Goal: Information Seeking & Learning: Check status

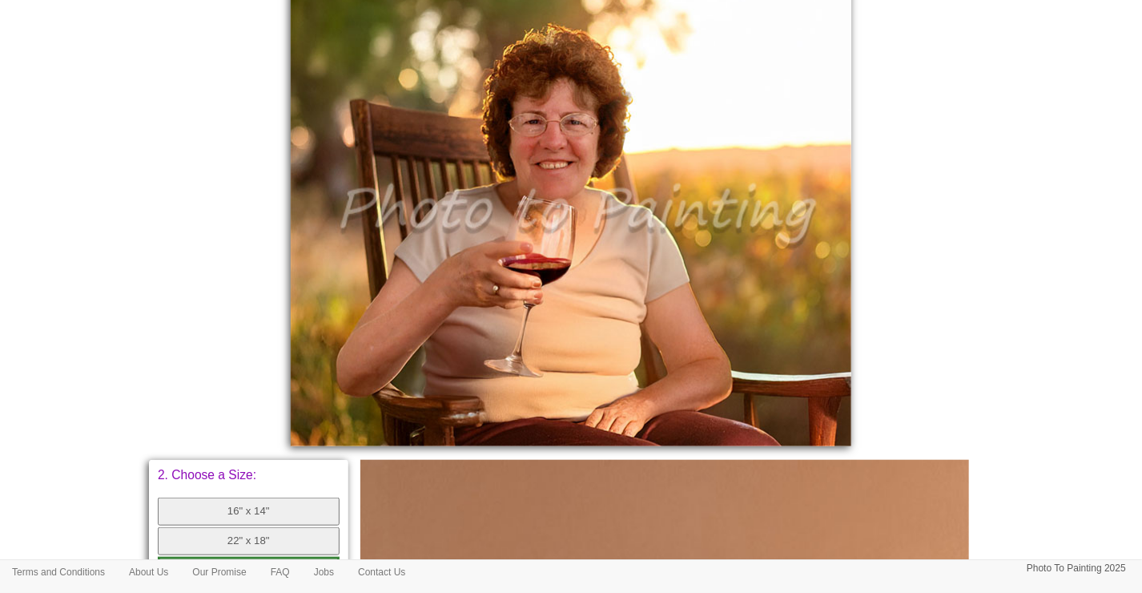
scroll to position [457, 0]
